Goal: Task Accomplishment & Management: Complete application form

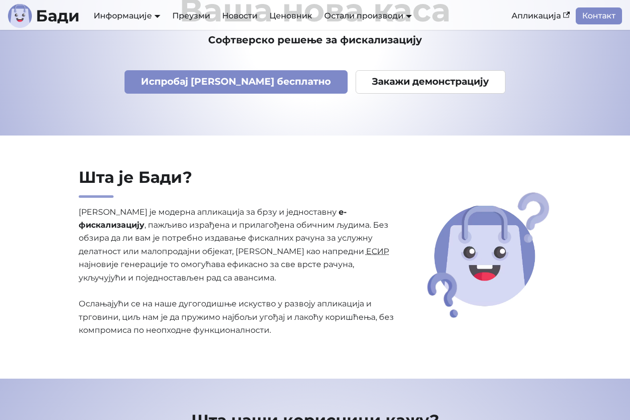
scroll to position [149, 0]
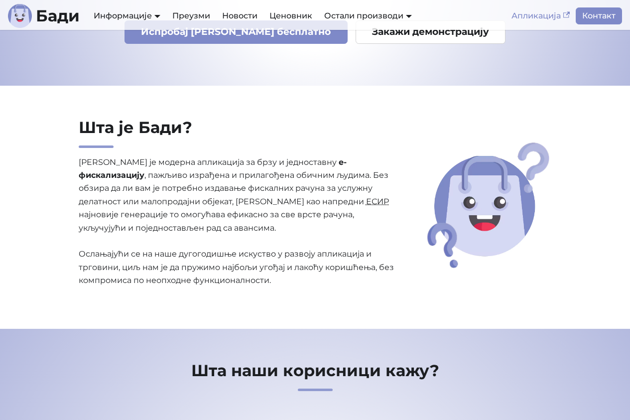
click at [525, 22] on link "Апликација" at bounding box center [540, 15] width 70 height 17
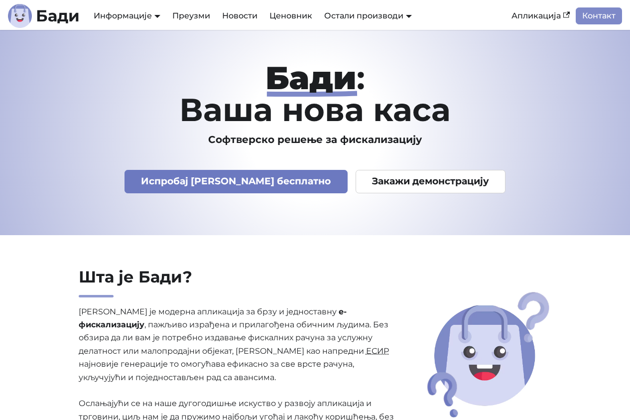
click at [278, 182] on link "Испробај Бади бесплатно" at bounding box center [235, 181] width 223 height 23
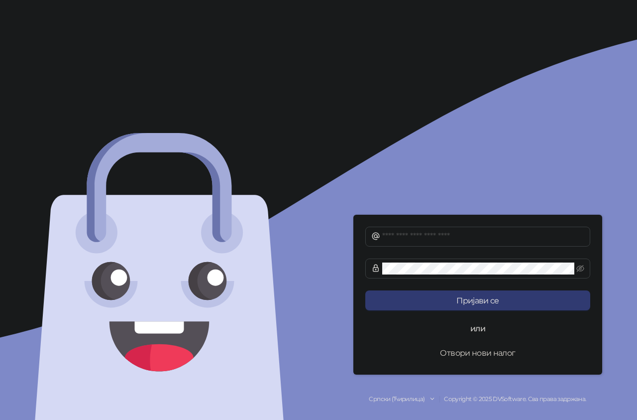
click at [467, 354] on button "Отвори нови налог" at bounding box center [477, 352] width 225 height 20
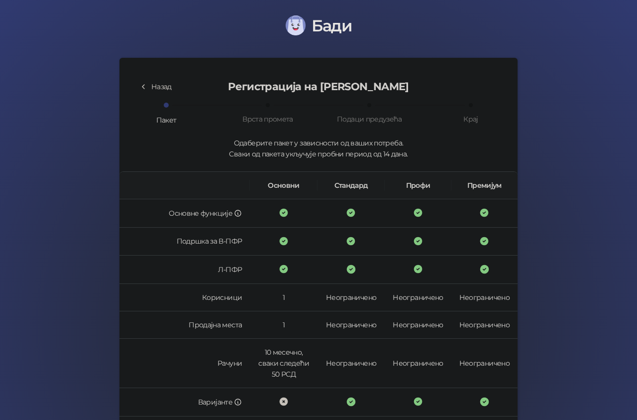
click at [149, 84] on button "Назад" at bounding box center [155, 87] width 48 height 16
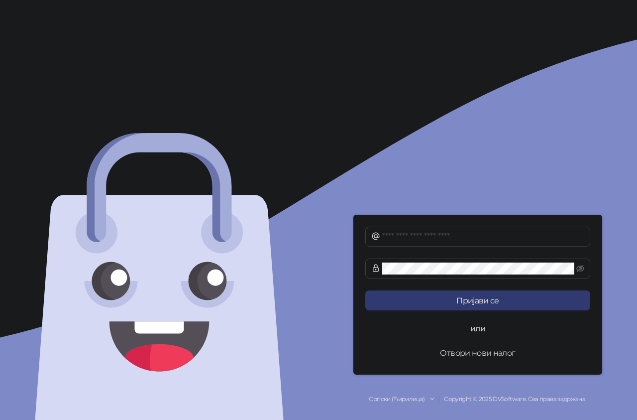
click at [472, 351] on button "Отвори нови налог" at bounding box center [477, 352] width 225 height 20
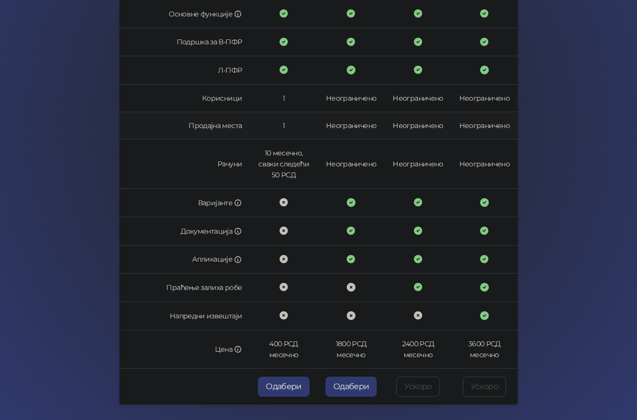
scroll to position [229, 0]
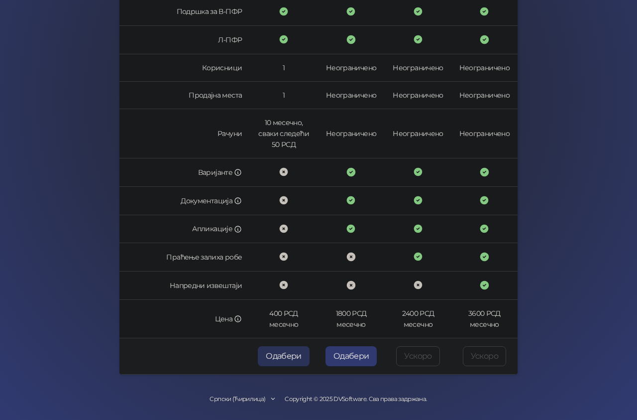
click at [288, 350] on button "Одабери" at bounding box center [284, 356] width 52 height 20
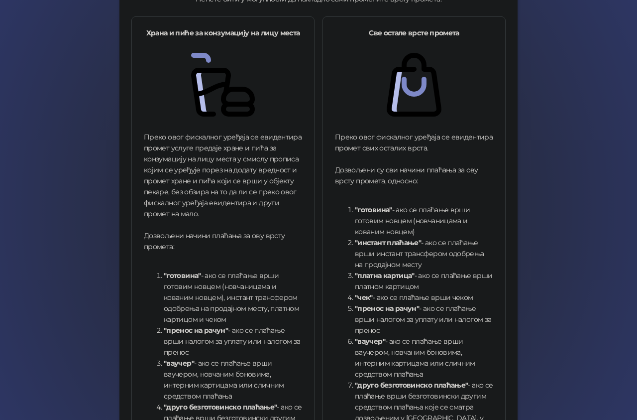
scroll to position [304, 0]
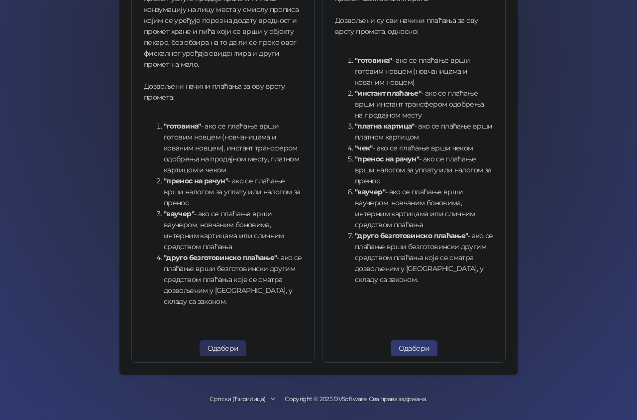
click at [218, 345] on button "Одабери" at bounding box center [223, 348] width 47 height 16
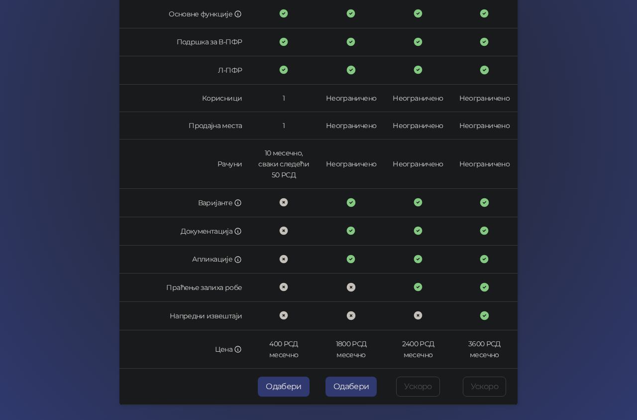
scroll to position [229, 0]
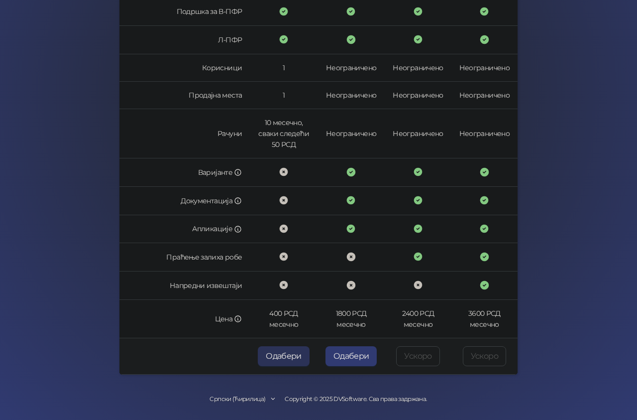
click at [305, 355] on button "Одабери" at bounding box center [284, 356] width 52 height 20
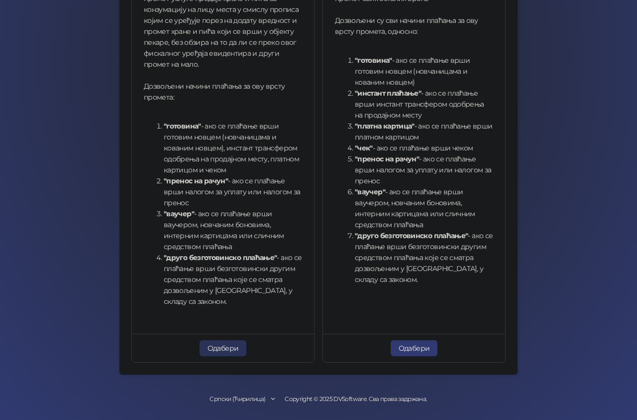
click at [216, 349] on button "Одабери" at bounding box center [223, 348] width 47 height 16
